Goal: Task Accomplishment & Management: Manage account settings

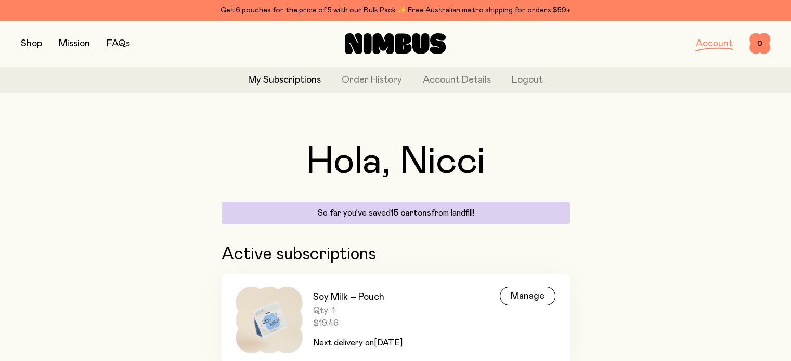
scroll to position [46, 0]
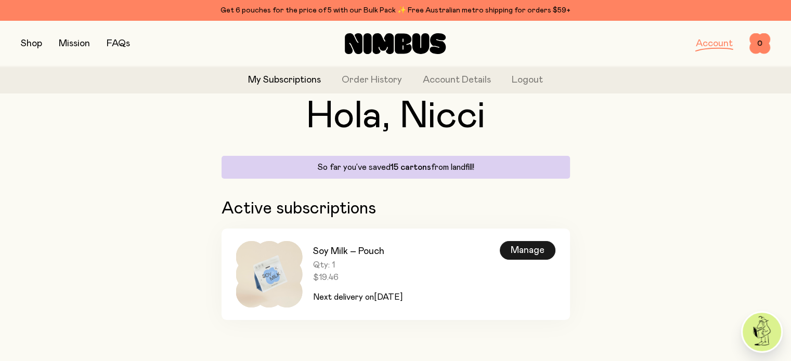
click at [537, 249] on div "Manage" at bounding box center [528, 250] width 56 height 19
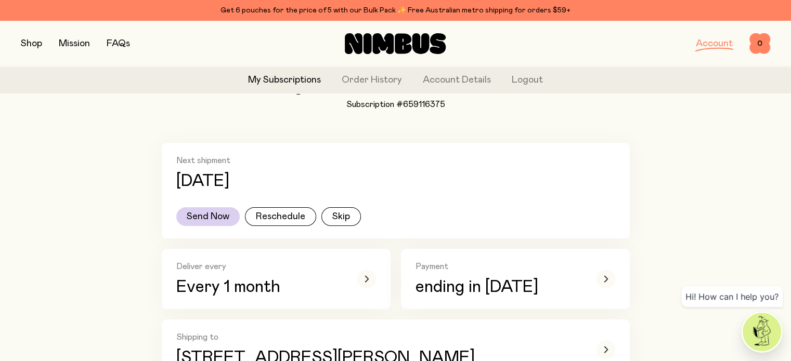
scroll to position [208, 0]
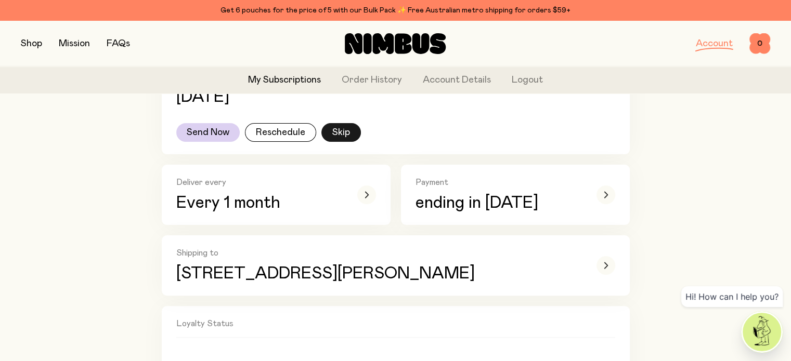
click at [345, 133] on button "Skip" at bounding box center [341, 132] width 40 height 19
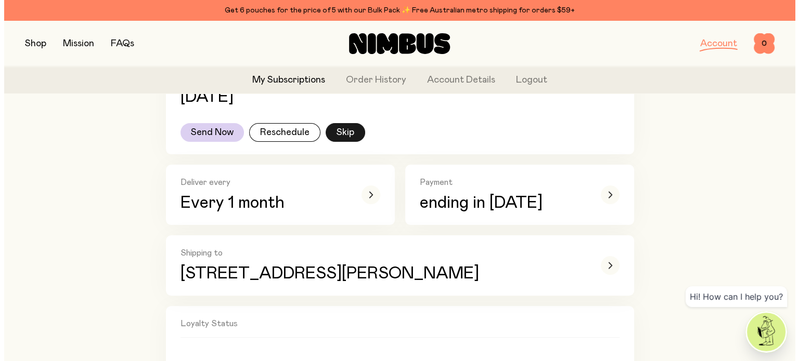
scroll to position [0, 0]
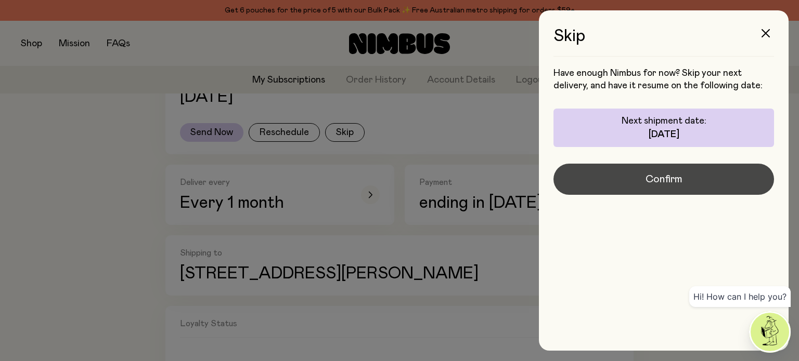
click at [629, 185] on button "Confirm" at bounding box center [663, 179] width 220 height 31
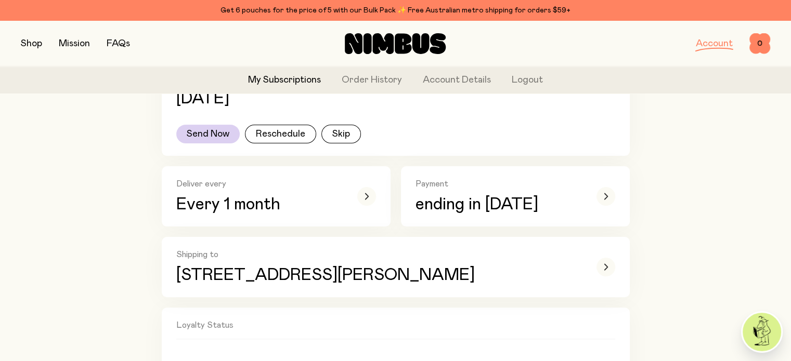
scroll to position [208, 0]
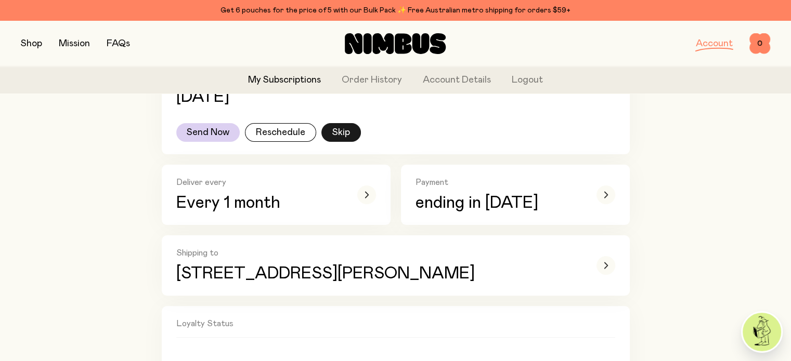
click at [334, 132] on button "Skip" at bounding box center [341, 132] width 40 height 19
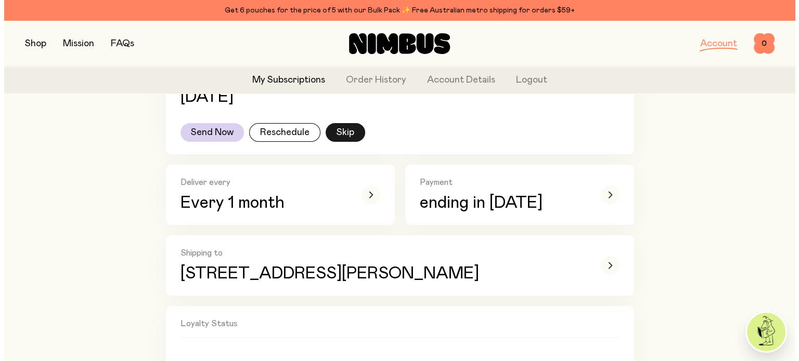
scroll to position [0, 0]
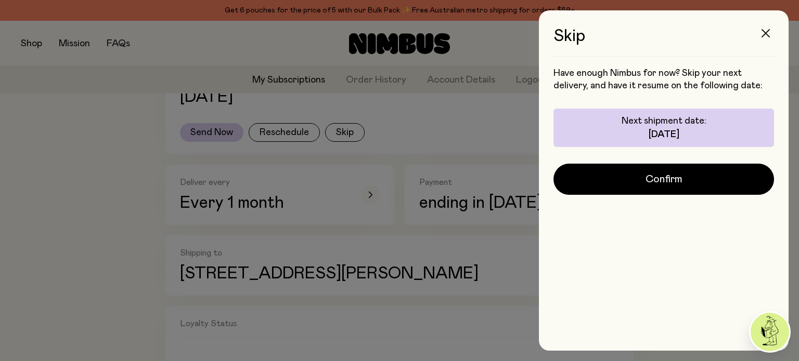
click at [764, 29] on icon "button" at bounding box center [765, 33] width 8 height 8
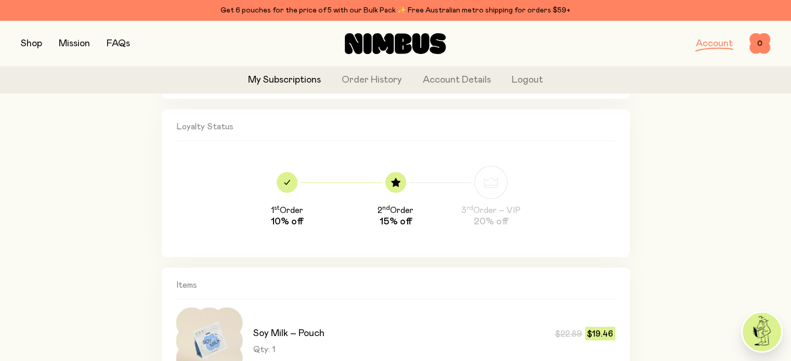
scroll to position [821, 0]
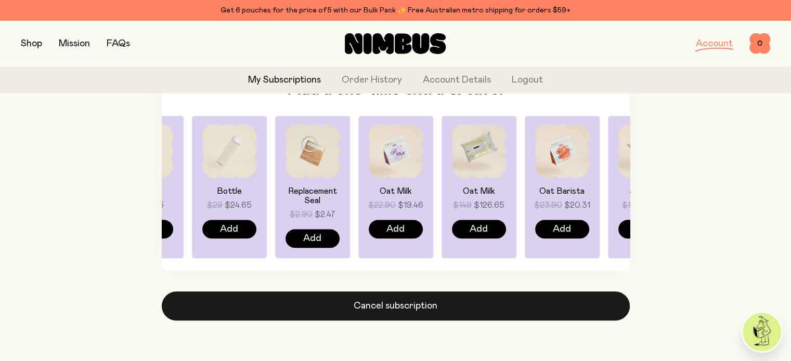
click at [455, 300] on button "Cancel subscription" at bounding box center [396, 306] width 468 height 29
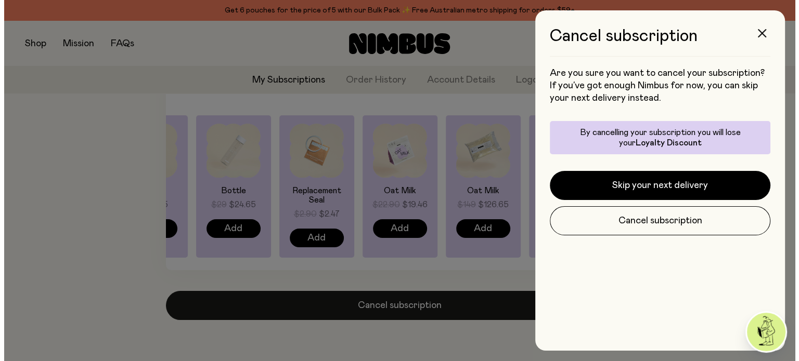
scroll to position [0, 0]
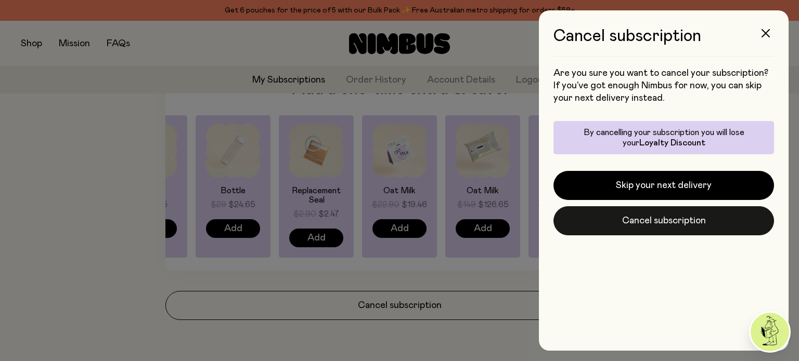
click at [603, 216] on button "Cancel subscription" at bounding box center [663, 220] width 220 height 29
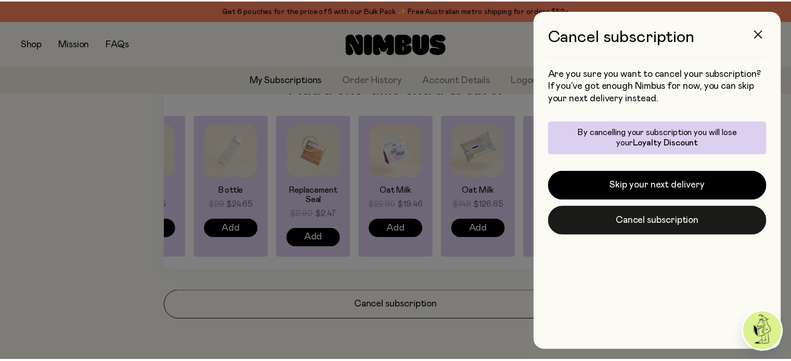
scroll to position [821, 0]
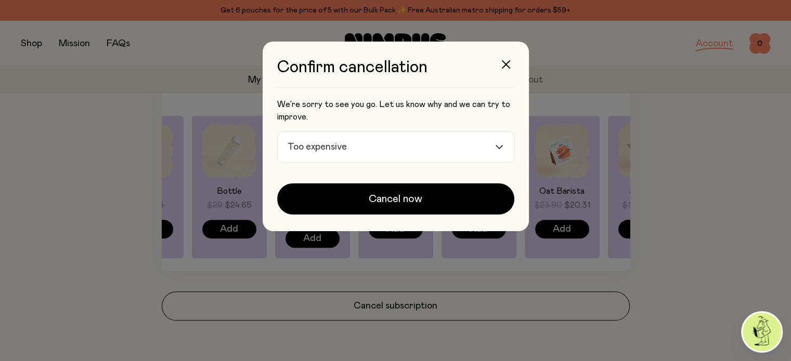
click at [502, 145] on icon "Search for option" at bounding box center [499, 147] width 8 height 4
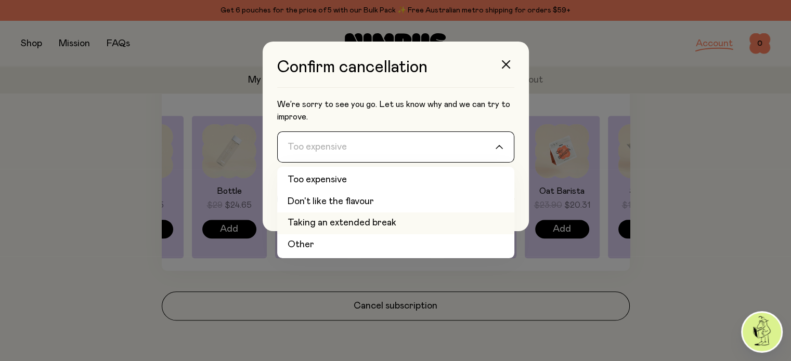
click at [377, 222] on li "Taking an extended break" at bounding box center [395, 224] width 237 height 22
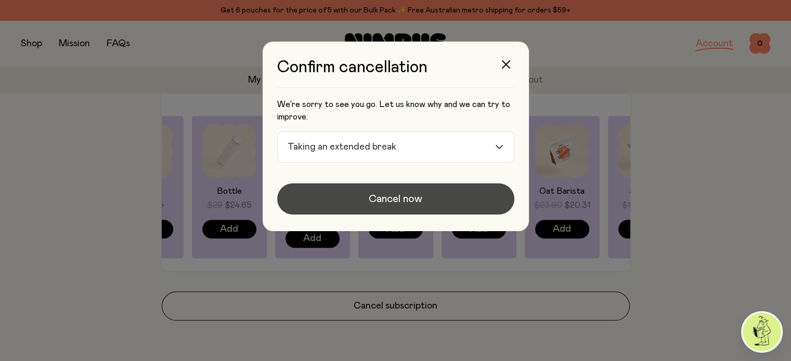
click at [415, 195] on span "Cancel now" at bounding box center [396, 199] width 54 height 15
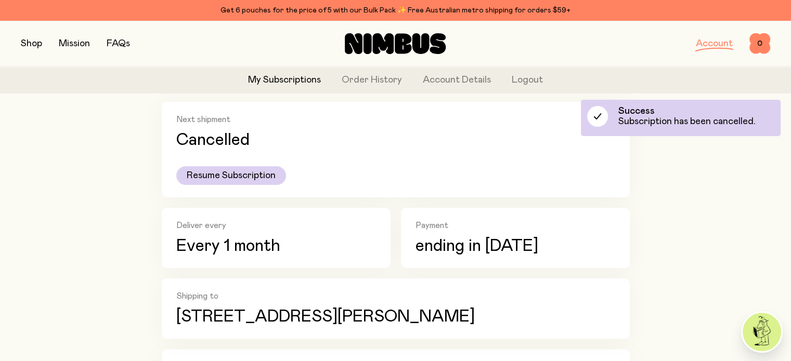
scroll to position [132, 0]
